Goal: Information Seeking & Learning: Check status

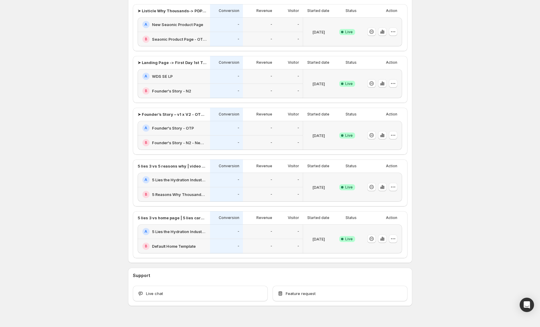
scroll to position [165, 0]
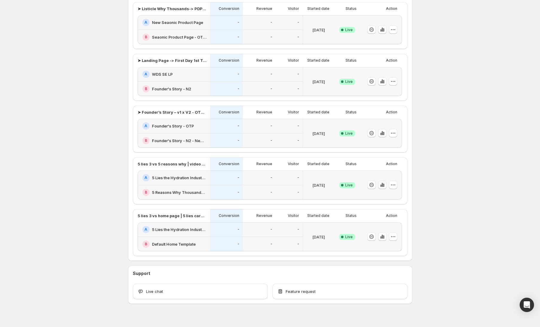
click at [383, 185] on icon "button" at bounding box center [381, 185] width 1 height 4
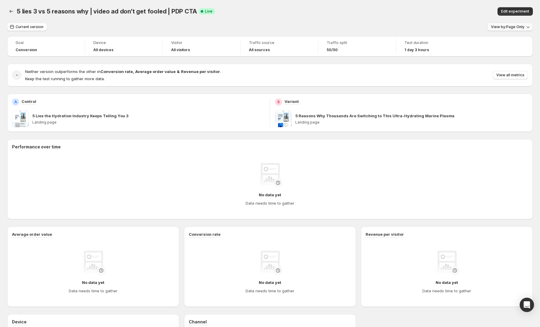
click at [515, 28] on span "View by: Page Only" at bounding box center [508, 27] width 34 height 5
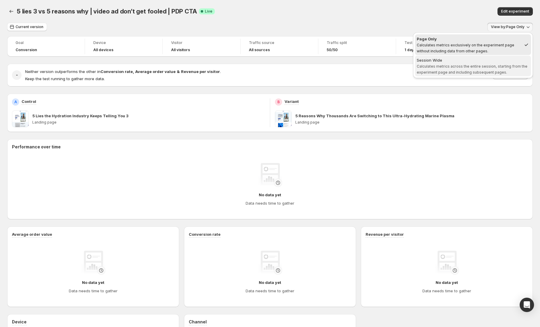
click at [490, 60] on div "Session Wide" at bounding box center [473, 60] width 112 height 6
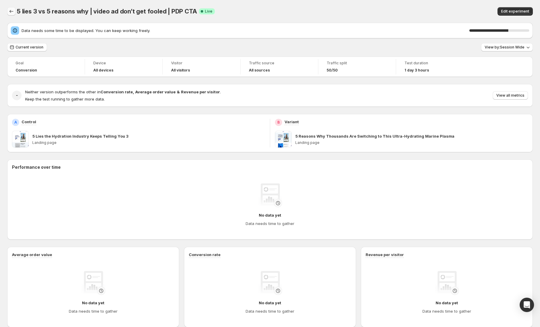
click at [13, 12] on icon "Back" at bounding box center [11, 11] width 6 height 6
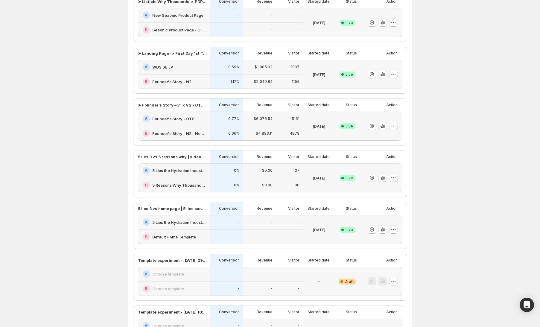
scroll to position [62, 0]
click at [384, 125] on icon "button" at bounding box center [383, 125] width 1 height 3
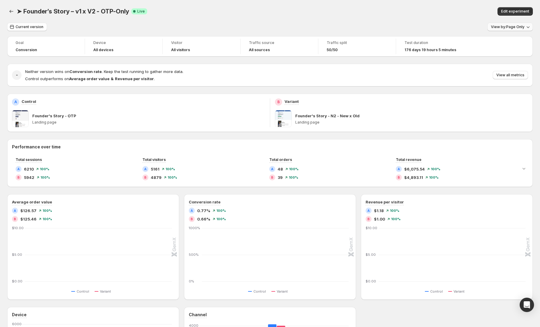
click at [516, 26] on span "View by: Page Only" at bounding box center [508, 27] width 34 height 5
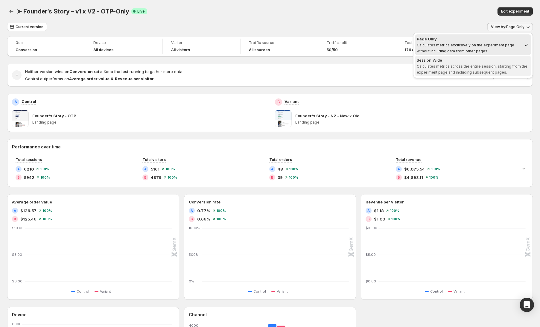
click at [476, 66] on span "Calculates metrics across the entire session, starting from the experiment page…" at bounding box center [472, 69] width 111 height 10
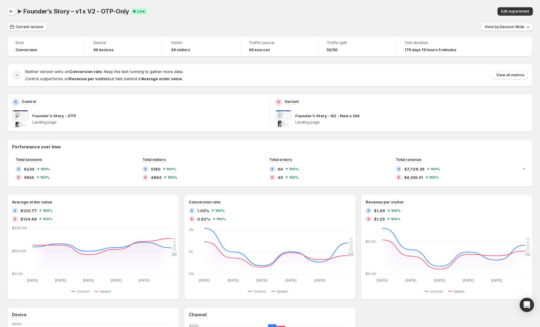
click at [12, 13] on icon "Back" at bounding box center [11, 11] width 6 height 6
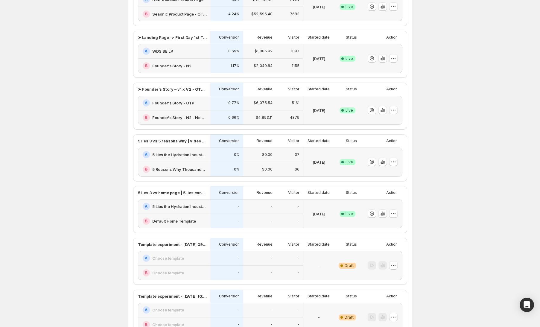
scroll to position [85, 0]
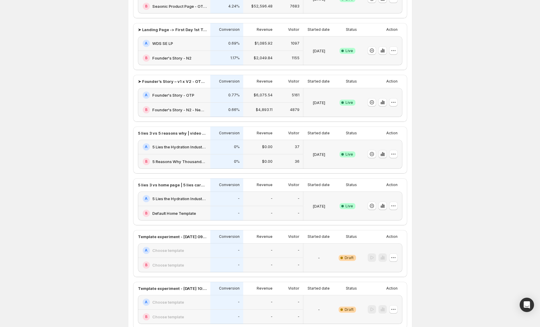
click at [382, 155] on icon "button" at bounding box center [383, 154] width 6 height 6
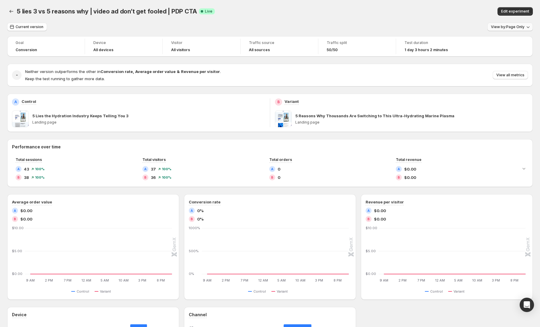
click at [516, 29] on span "View by: Page Only" at bounding box center [508, 27] width 34 height 5
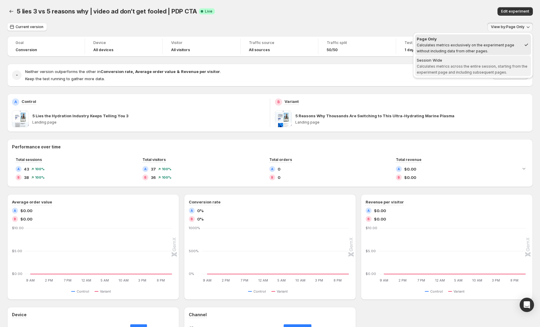
click at [477, 73] on span "Calculates metrics across the entire session, starting from the experiment page…" at bounding box center [472, 69] width 111 height 10
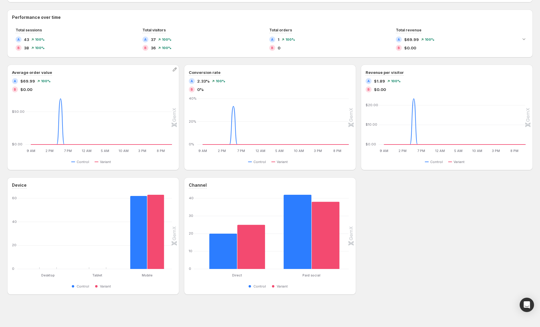
scroll to position [130, 0]
